Goal: Task Accomplishment & Management: Use online tool/utility

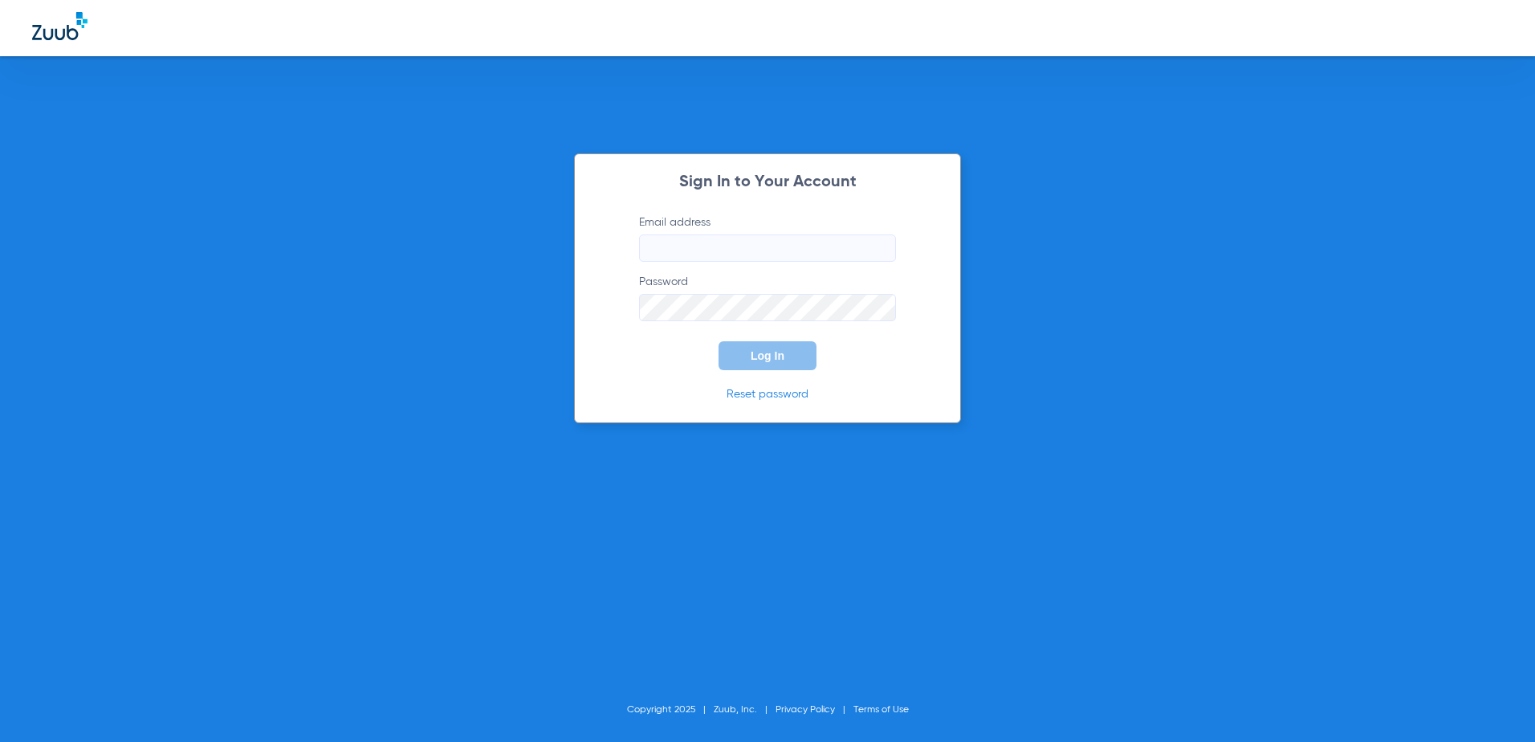
type input "[EMAIL_ADDRESS][DOMAIN_NAME]"
click at [779, 355] on span "Log In" at bounding box center [768, 355] width 34 height 13
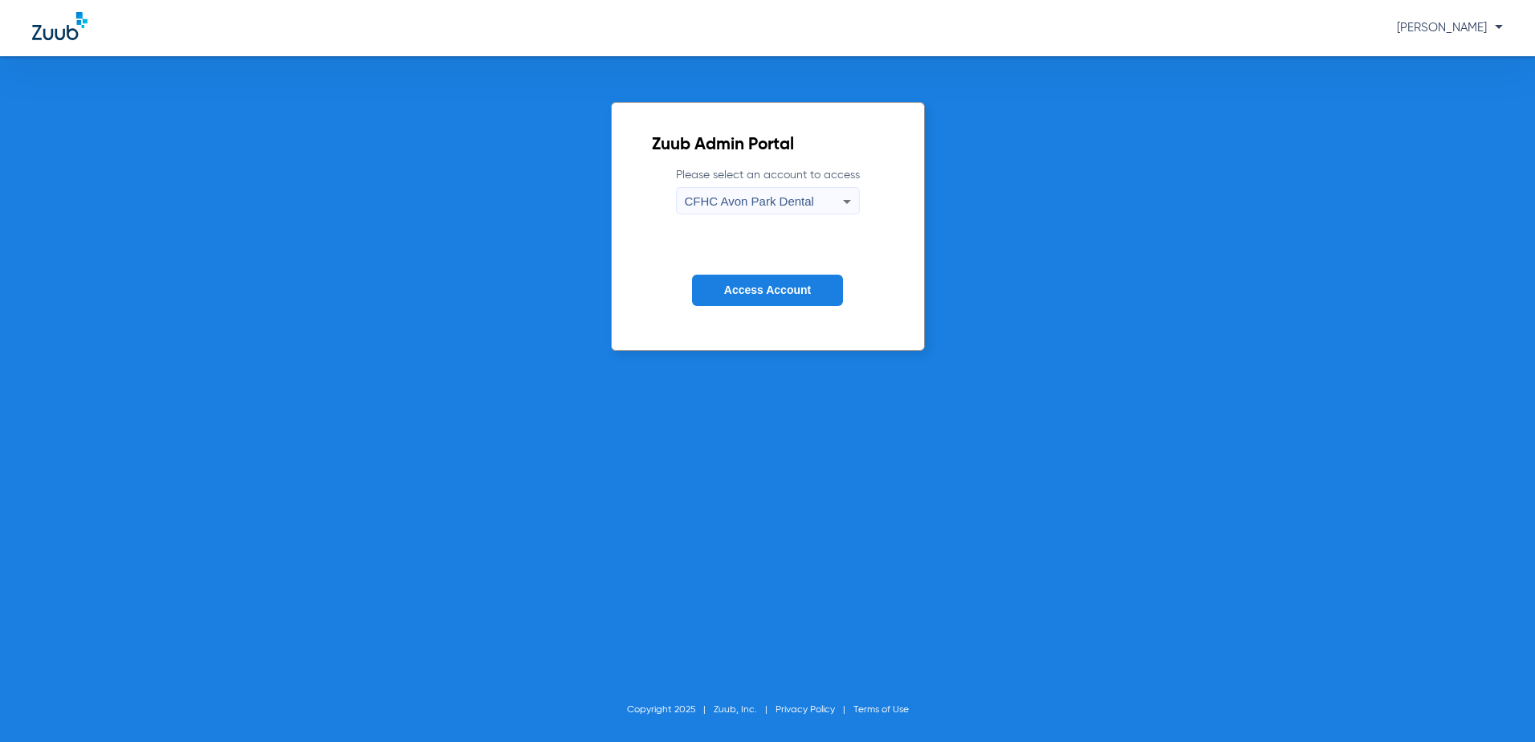
click at [755, 183] on label "Please select an account to access [GEOGRAPHIC_DATA] Dental" at bounding box center [768, 190] width 184 height 47
click at [755, 201] on span "CFHC Avon Park Dental" at bounding box center [749, 201] width 129 height 14
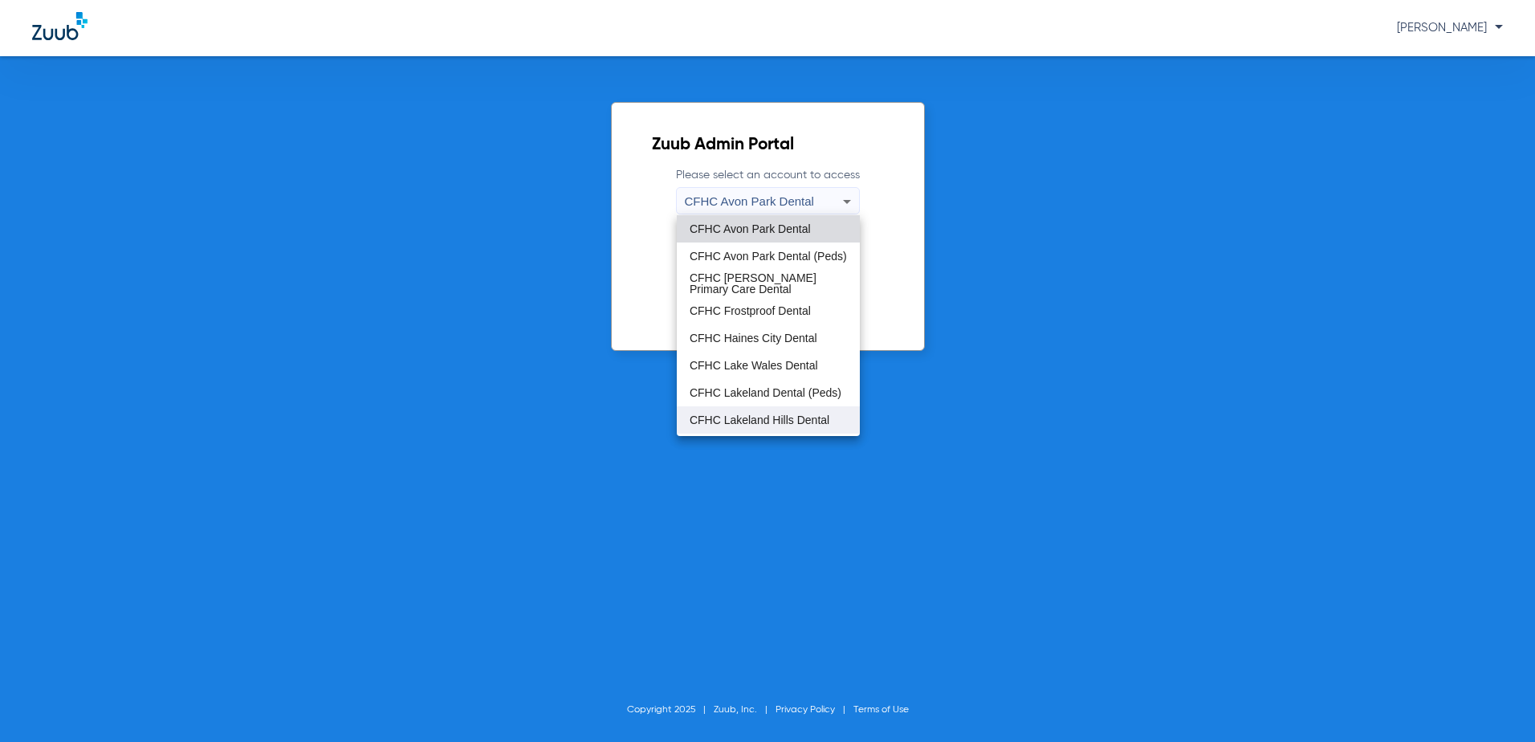
scroll to position [80, 0]
click at [782, 423] on span "CFHC Wauchula Primary Care Dental" at bounding box center [768, 421] width 157 height 22
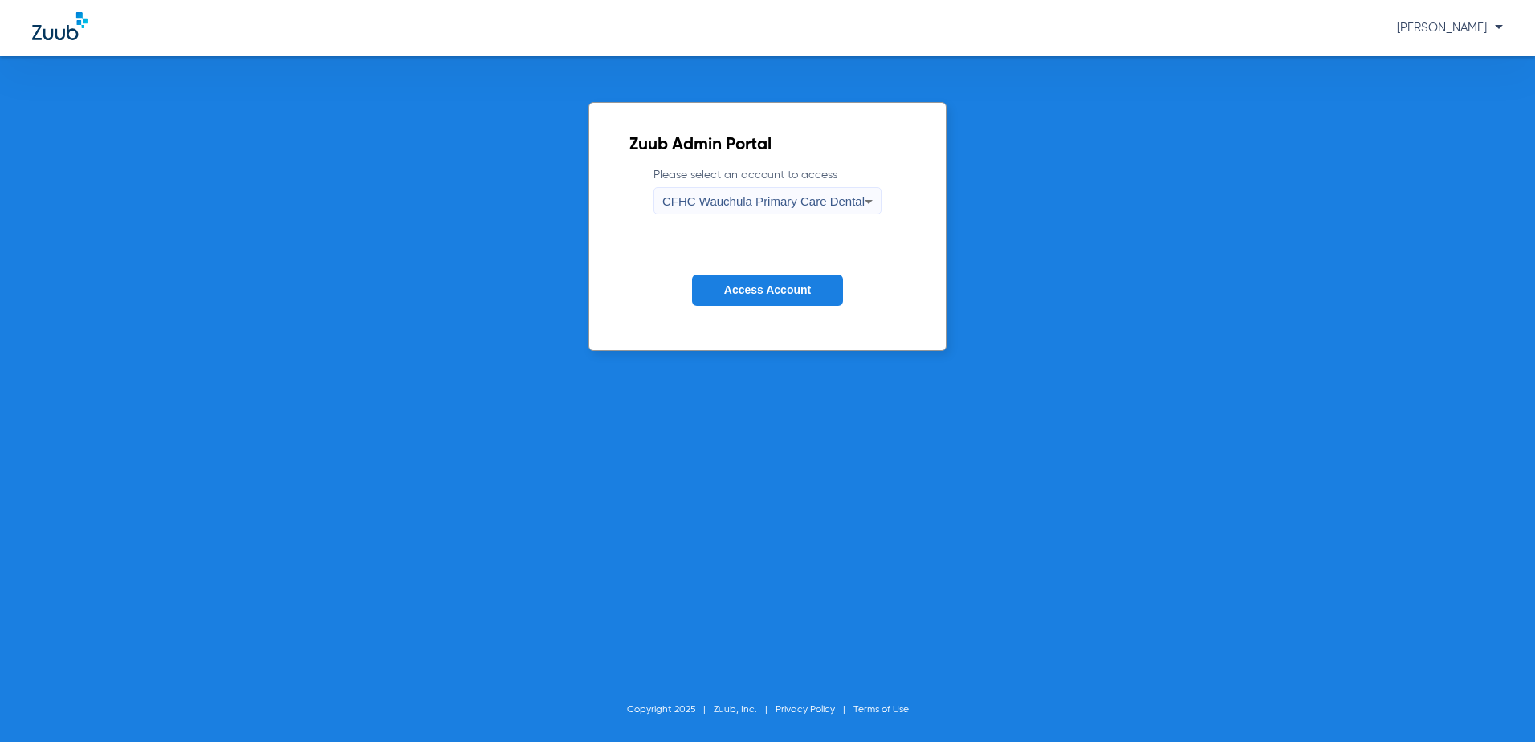
click at [784, 207] on span "CFHC Wauchula Primary Care Dental" at bounding box center [763, 201] width 202 height 14
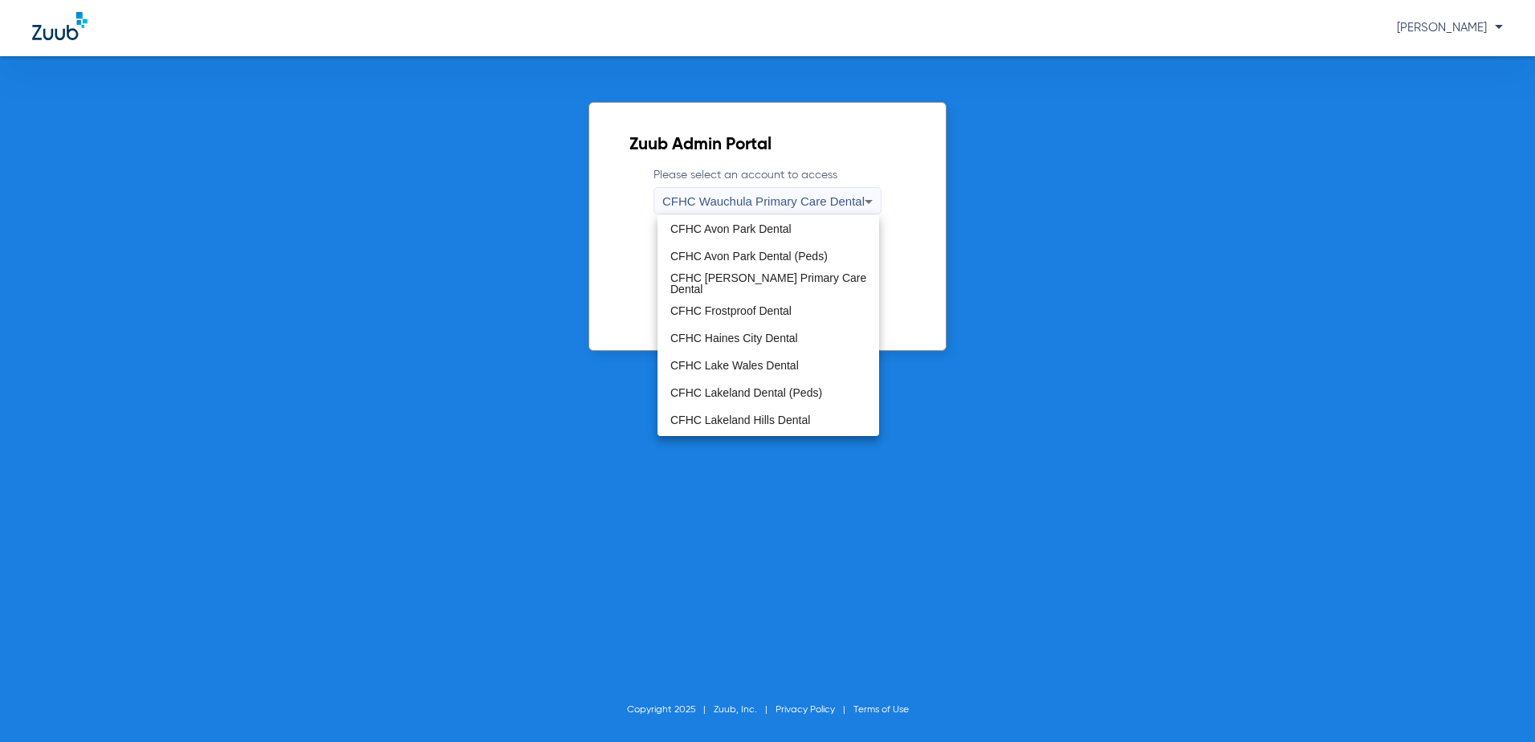
scroll to position [79, 0]
click at [784, 207] on div at bounding box center [767, 371] width 1535 height 742
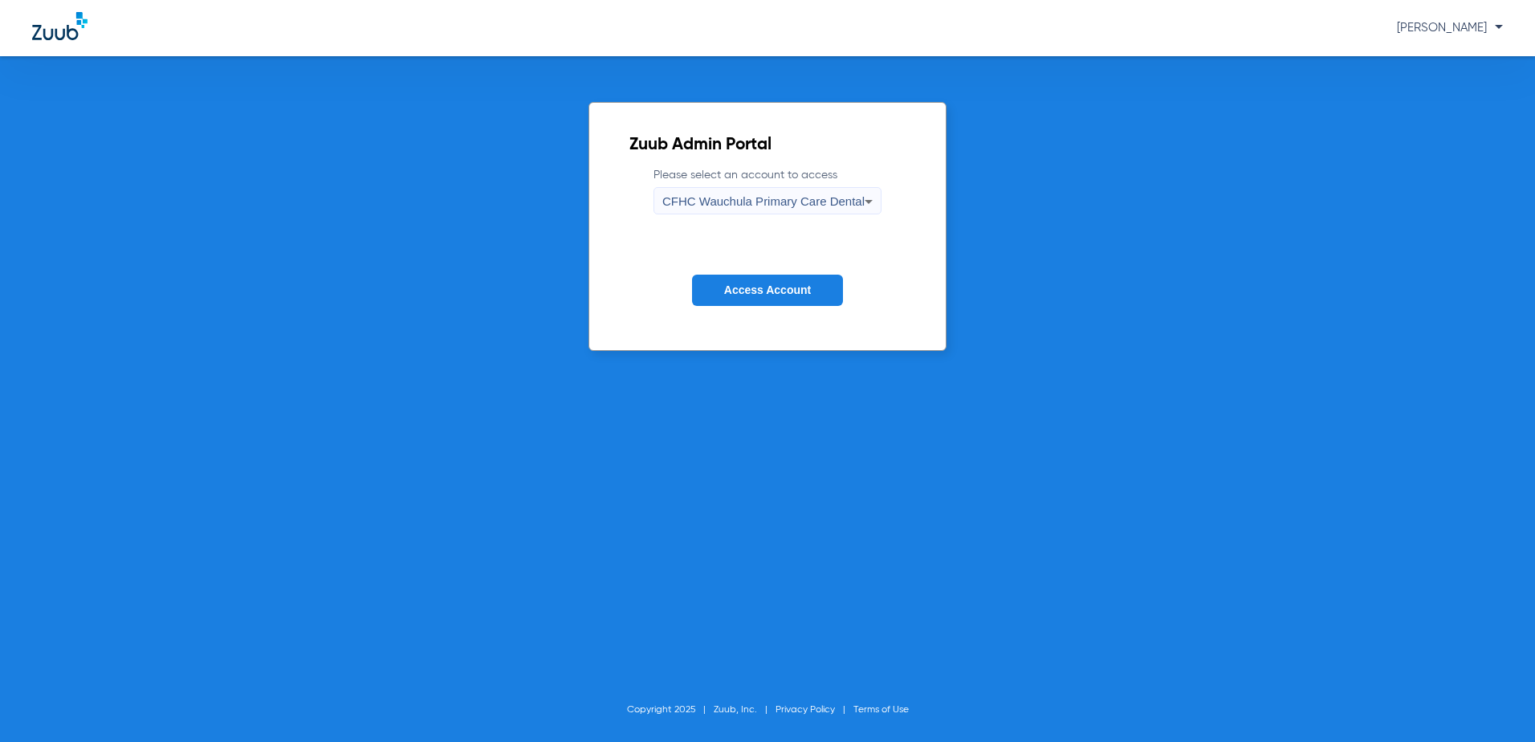
click at [775, 295] on span "Access Account" at bounding box center [767, 289] width 87 height 13
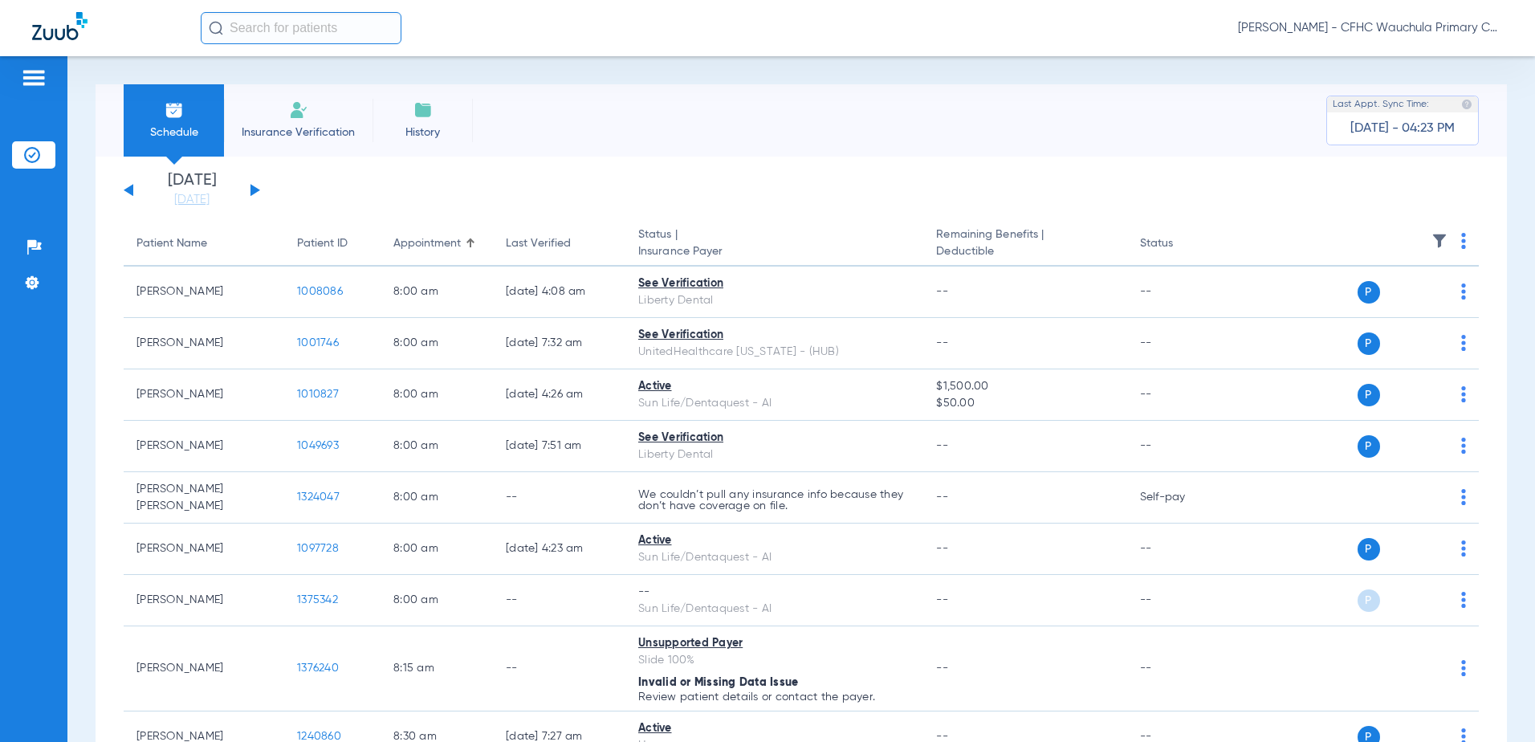
click at [251, 191] on button at bounding box center [255, 190] width 10 height 12
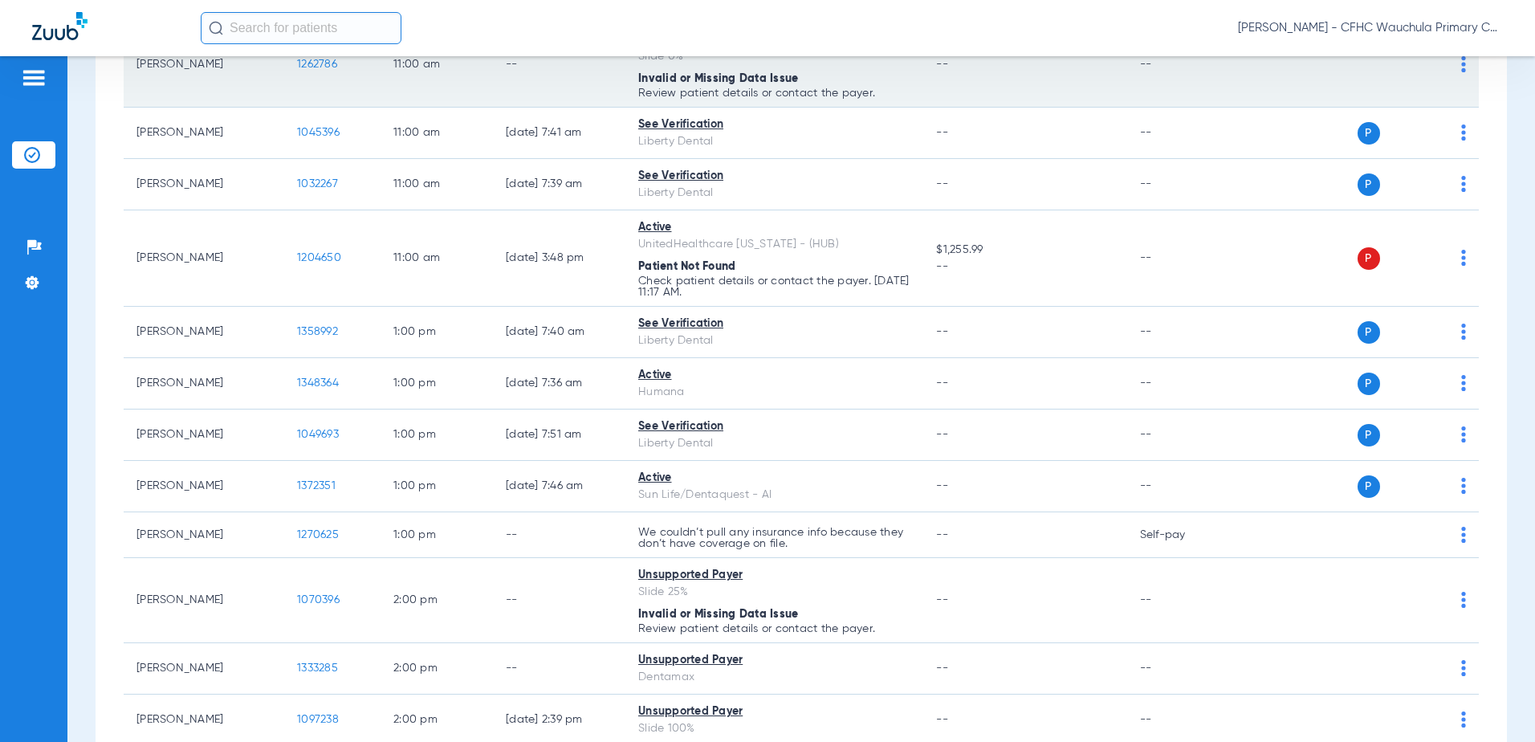
scroll to position [1926, 0]
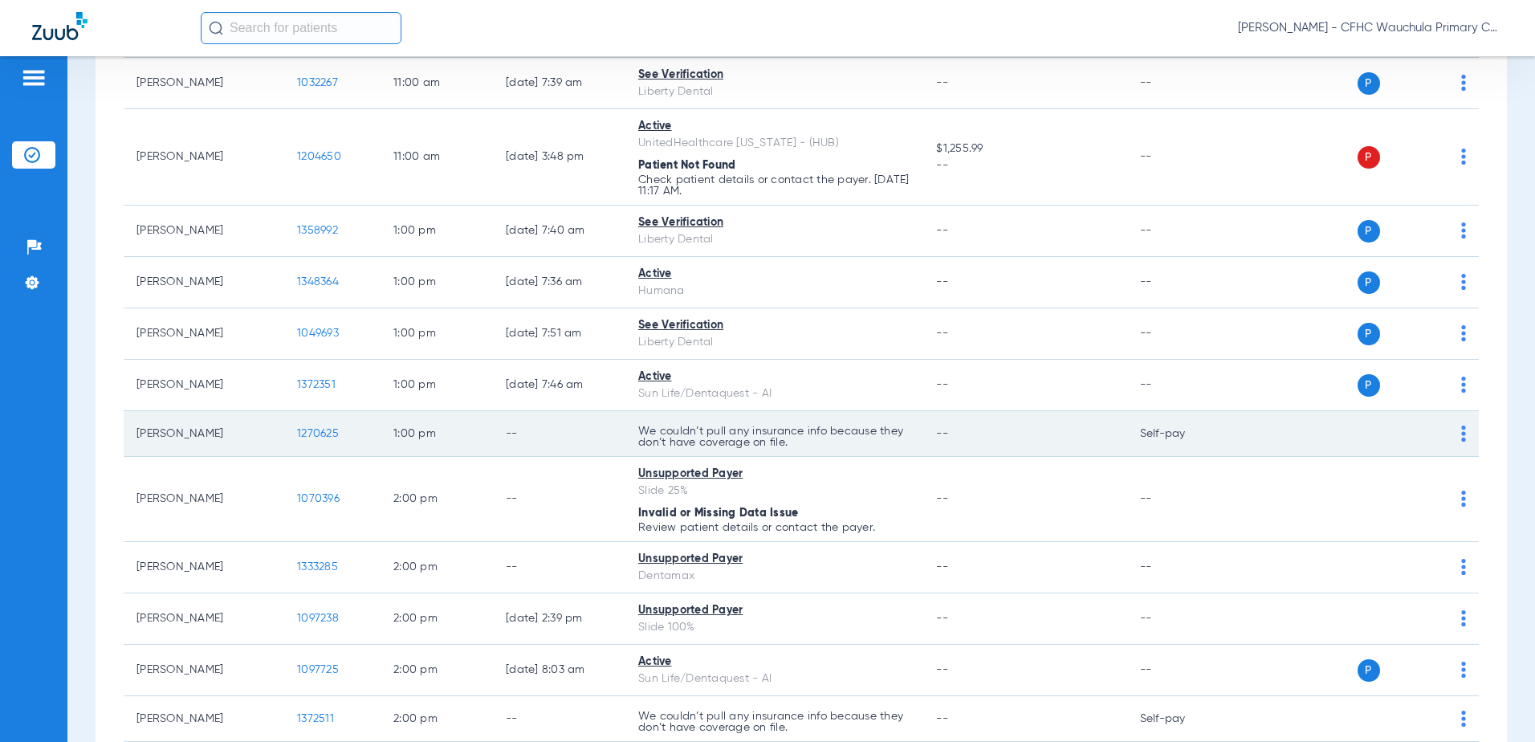
click at [314, 434] on span "1270625" at bounding box center [318, 433] width 42 height 11
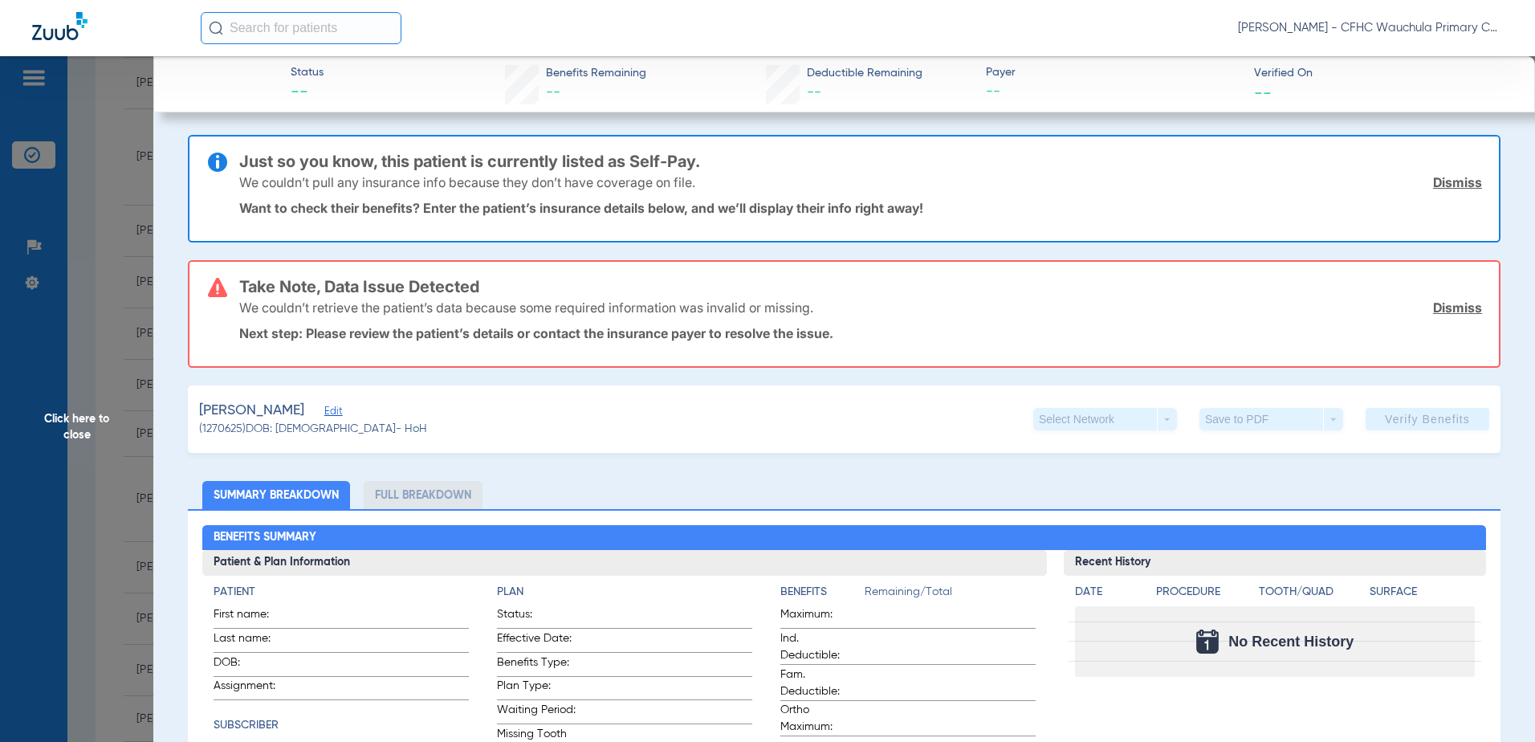
type input "[PERSON_NAME]"
type input "[DATE]"
click at [326, 413] on span "Edit" at bounding box center [331, 412] width 14 height 15
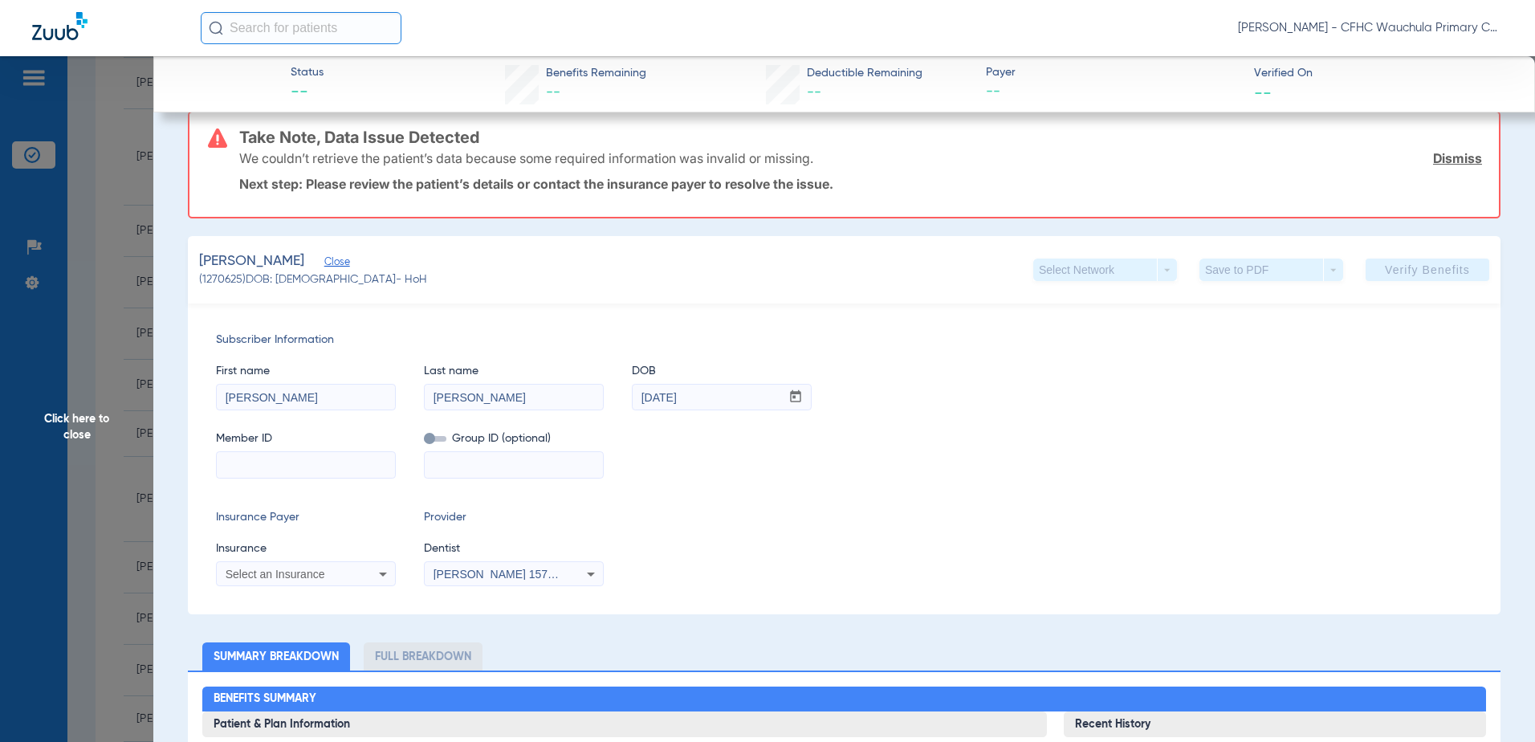
scroll to position [161, 0]
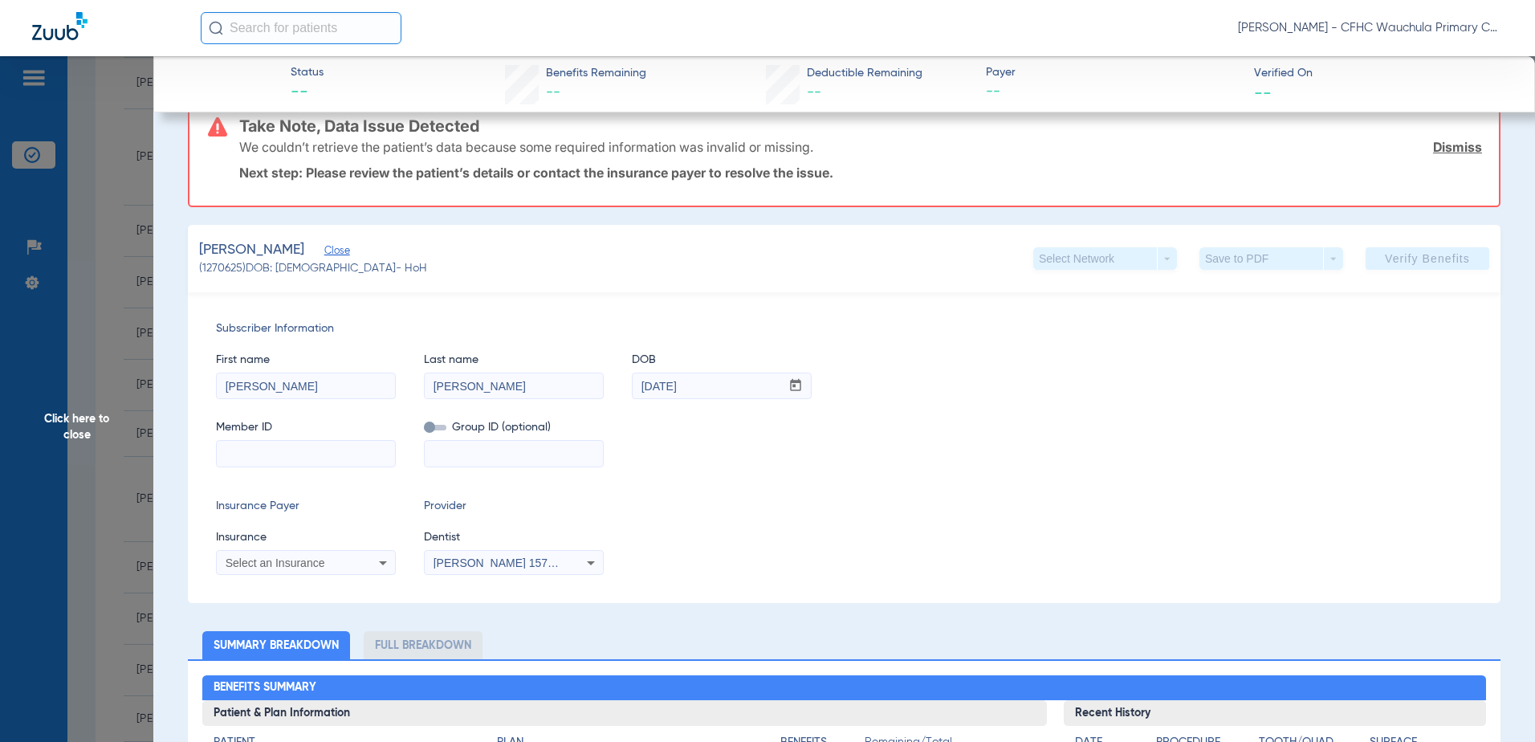
click at [256, 458] on input at bounding box center [306, 454] width 178 height 26
paste input "443149919"
type input "443149919"
click at [262, 558] on span "Select an Insurance" at bounding box center [276, 562] width 100 height 13
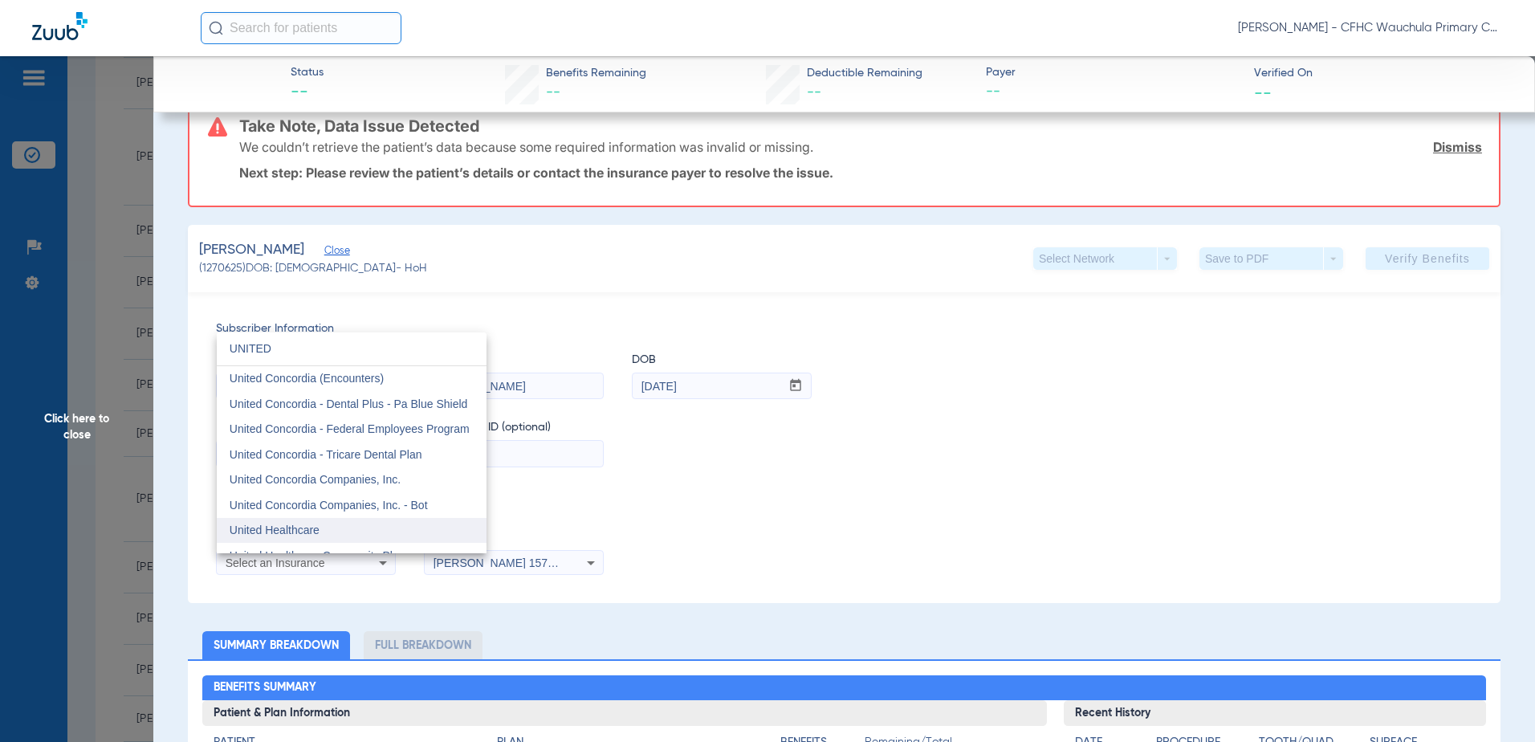
type input "UNITED"
click at [316, 529] on span "United Healthcare" at bounding box center [275, 529] width 90 height 13
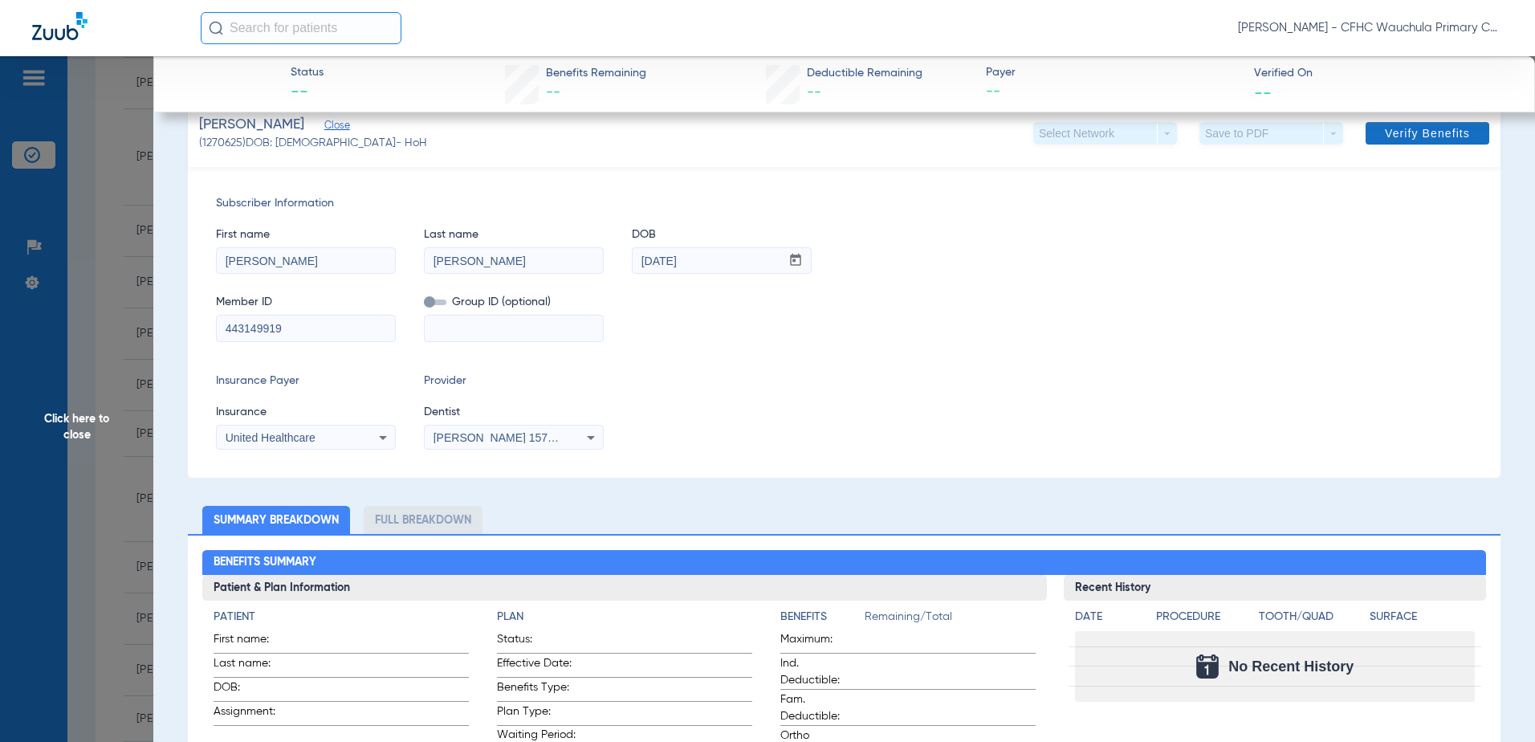
click at [1397, 137] on span "Verify Benefits" at bounding box center [1427, 133] width 85 height 13
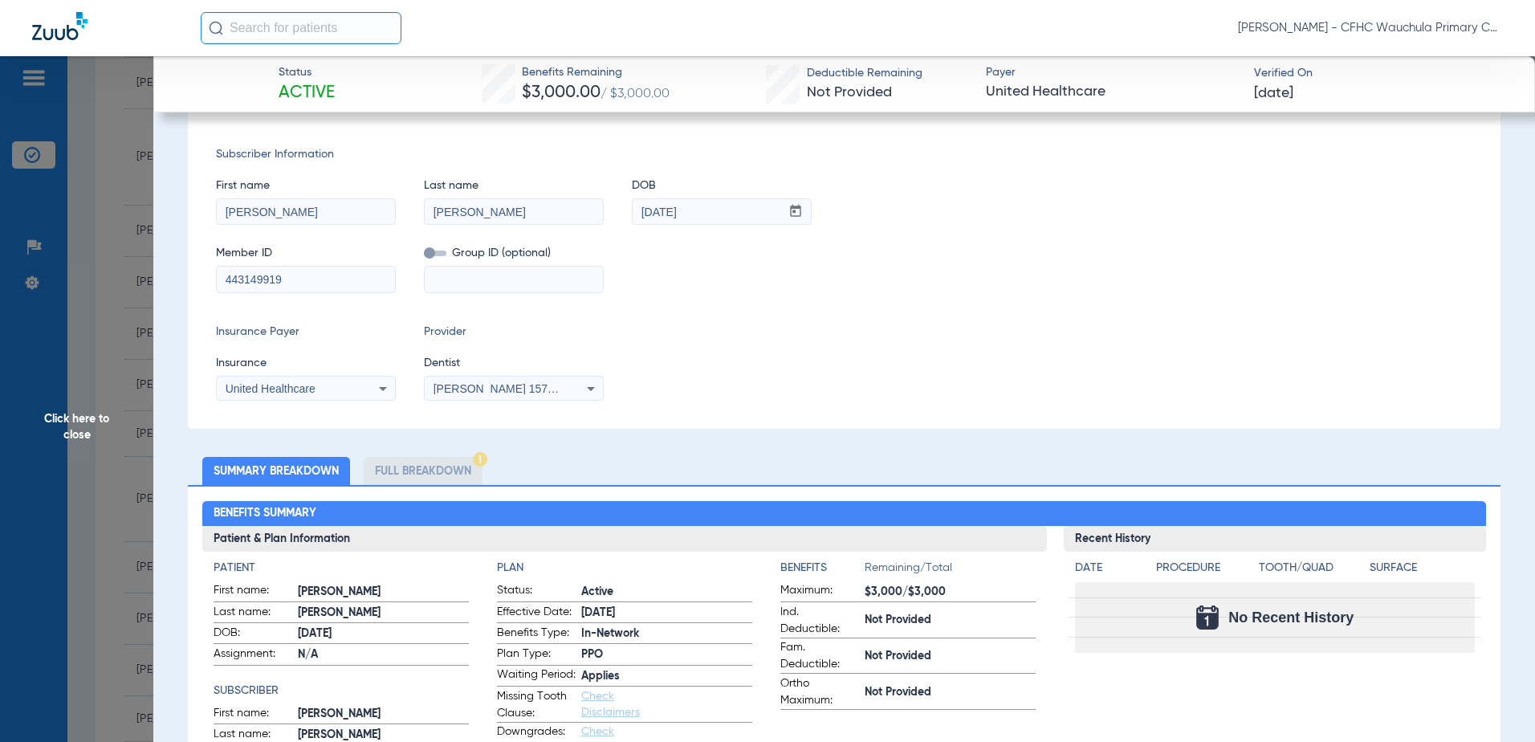
scroll to position [241, 0]
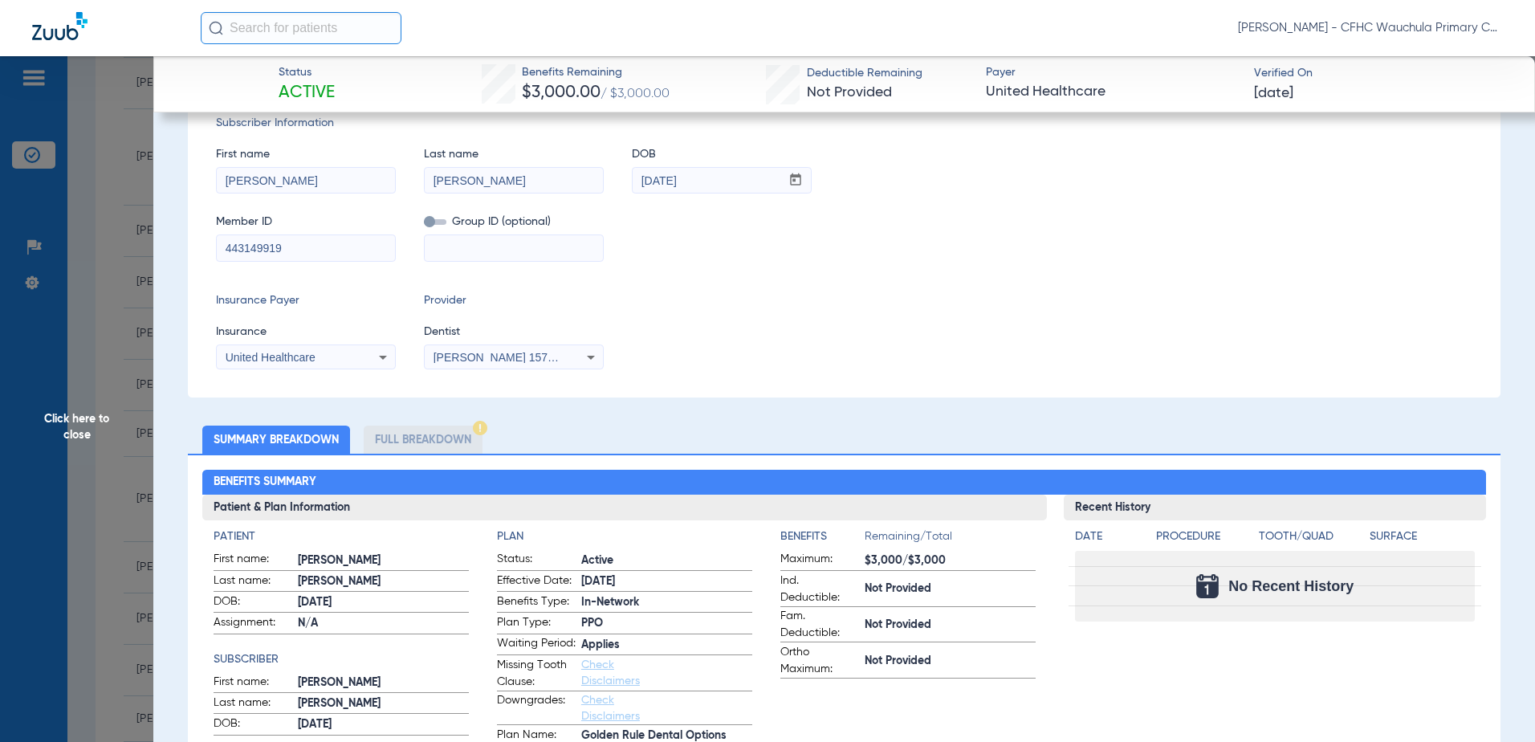
drag, startPoint x: 447, startPoint y: 457, endPoint x: 443, endPoint y: 443, distance: 14.2
click at [445, 457] on div "Benefits Summary Patient & Plan Information Patient First name: [PERSON_NAME] L…" at bounding box center [844, 754] width 1312 height 601
click at [443, 440] on li "Full Breakdown" at bounding box center [423, 439] width 119 height 28
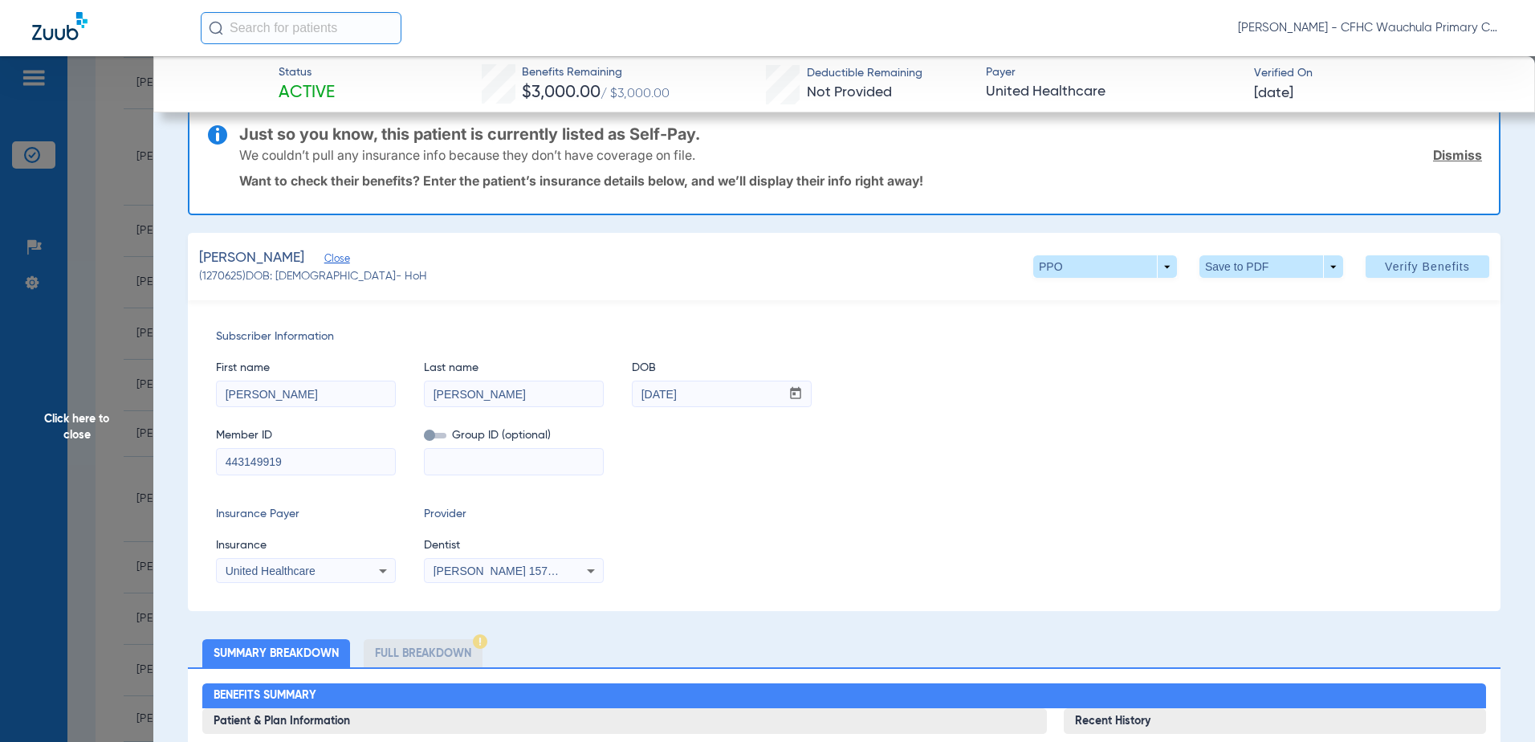
scroll to position [0, 0]
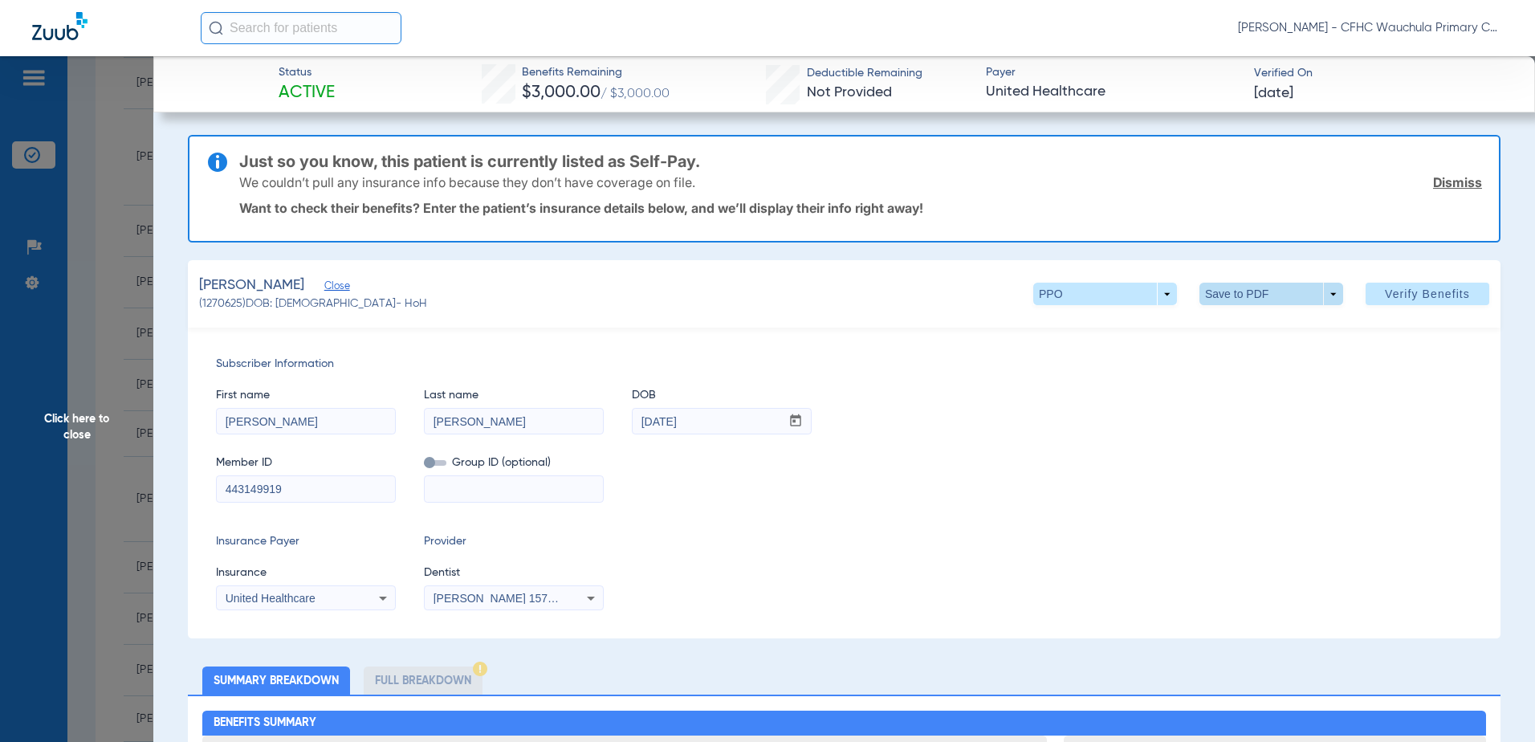
click at [1251, 297] on span at bounding box center [1270, 294] width 39 height 39
click at [1227, 321] on button "insert_drive_file Save to PDF" at bounding box center [1248, 326] width 121 height 32
click at [47, 387] on span "Click here to close" at bounding box center [76, 427] width 153 height 742
